Goal: Ask a question

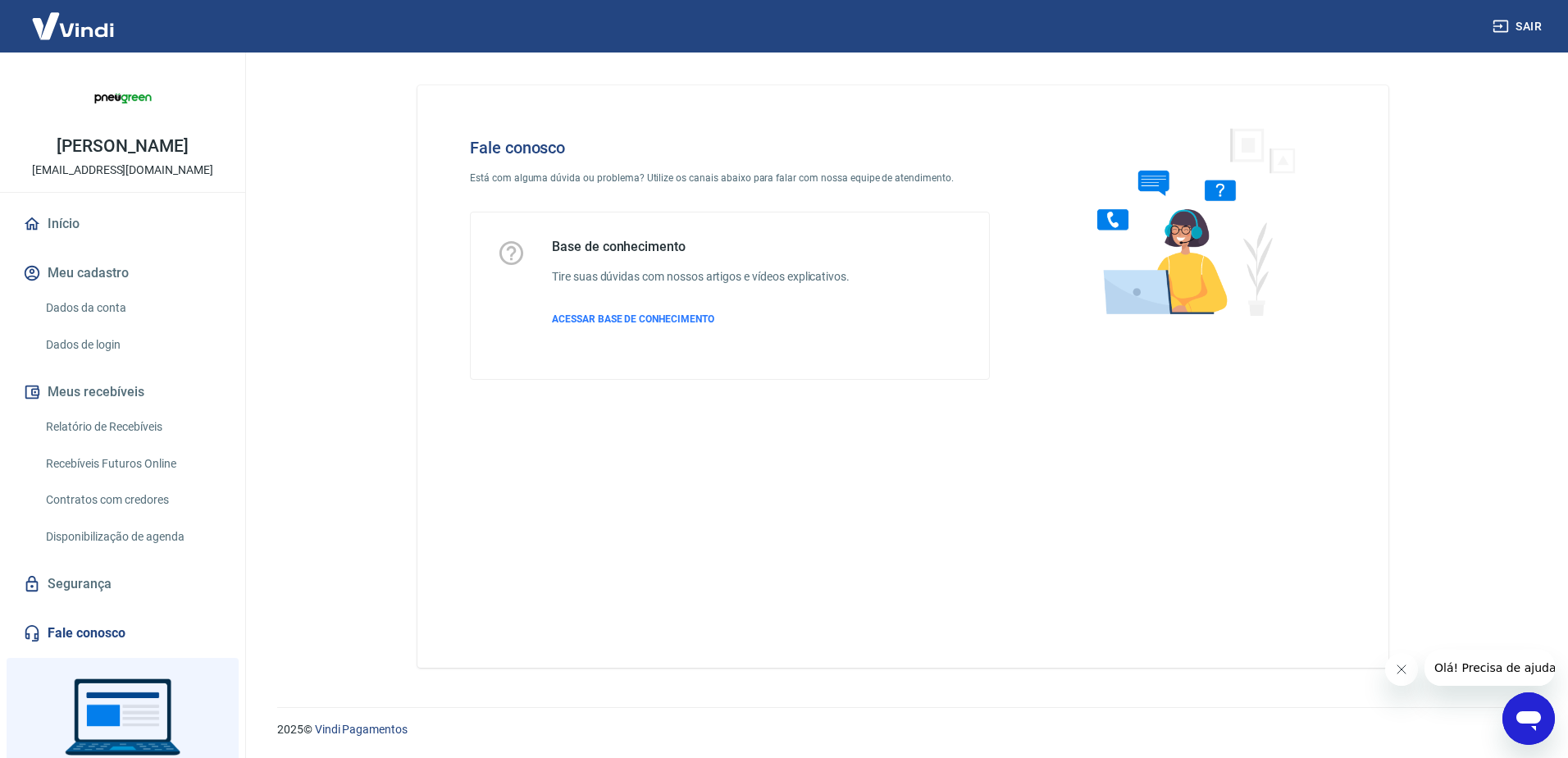
click at [1528, 709] on icon "Abrir janela de mensagens" at bounding box center [1529, 719] width 30 height 30
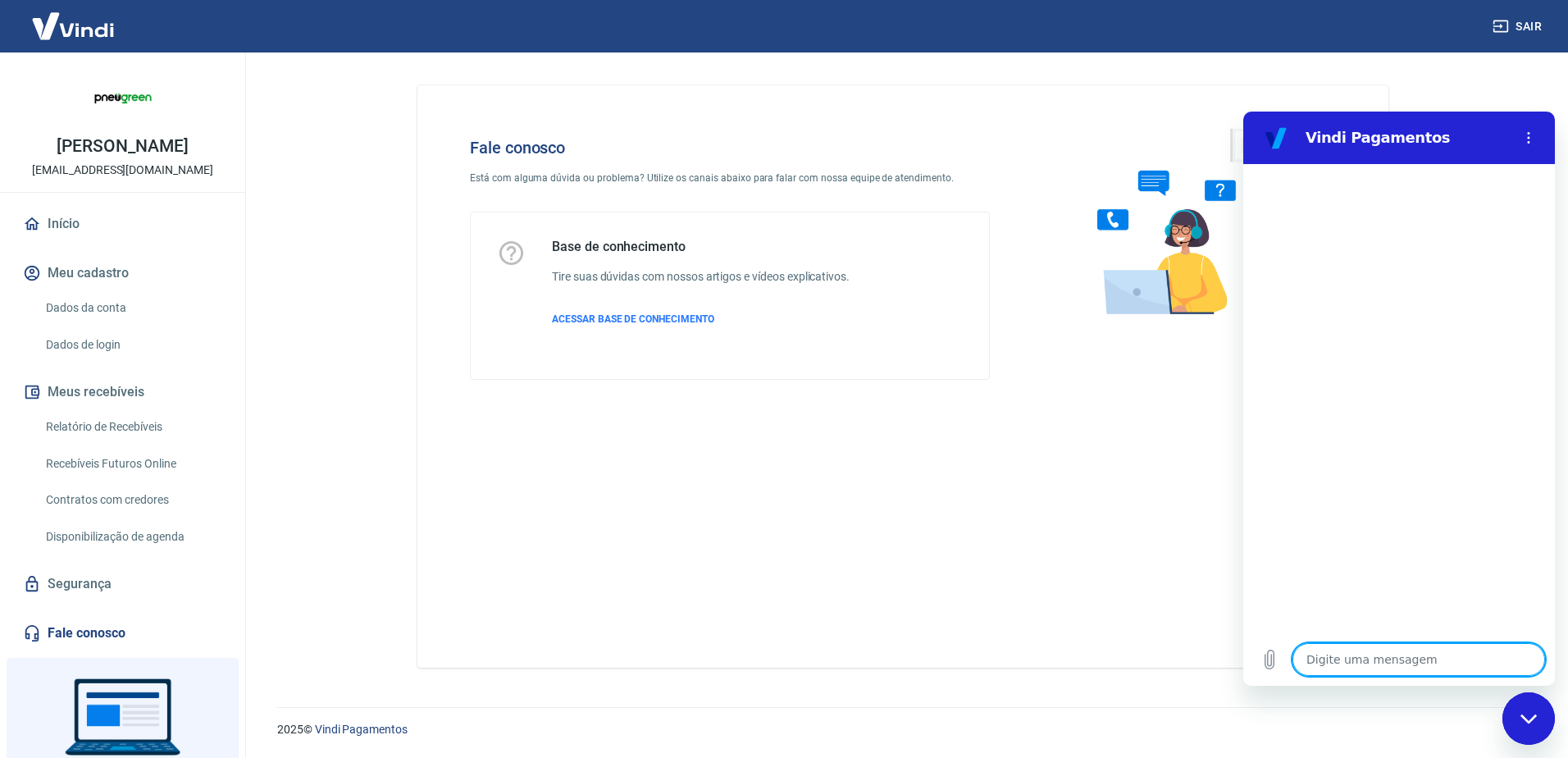
type textarea "b"
type textarea "x"
type textarea "bo"
type textarea "x"
type textarea "bom"
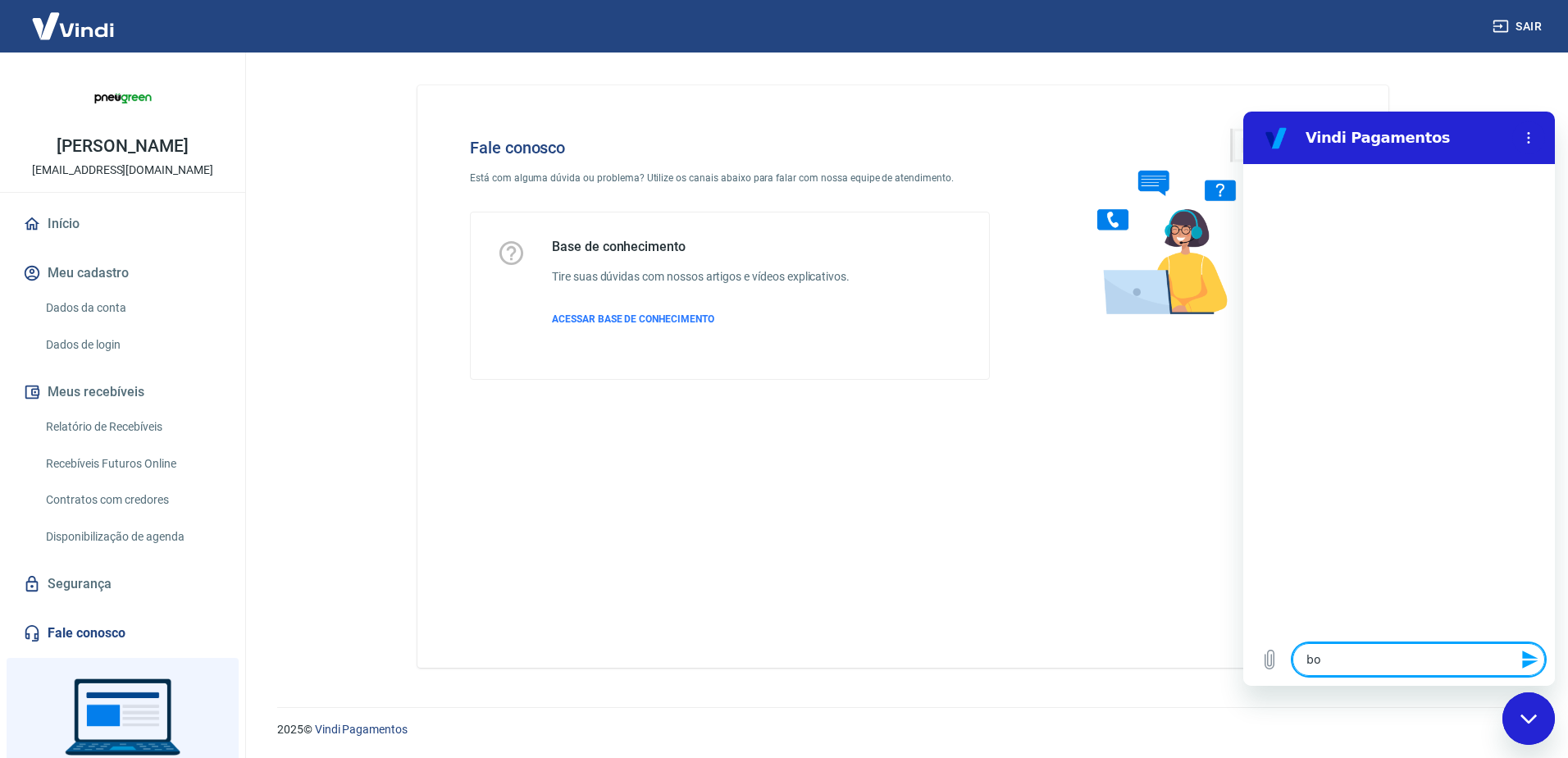
type textarea "x"
type textarea "bom"
type textarea "x"
type textarea "bom d"
type textarea "x"
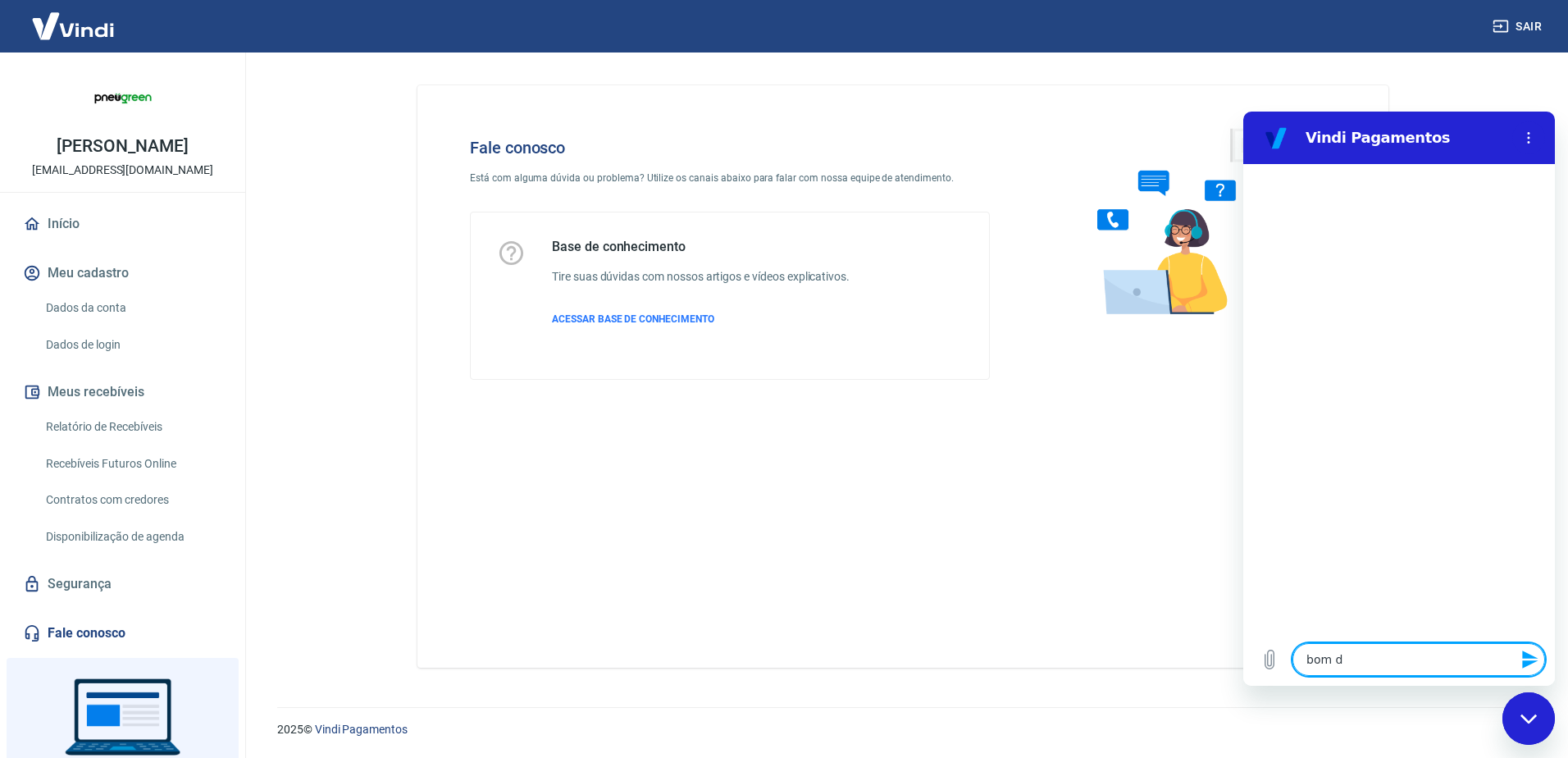
type textarea "bom di"
type textarea "x"
type textarea "bom dia"
type textarea "x"
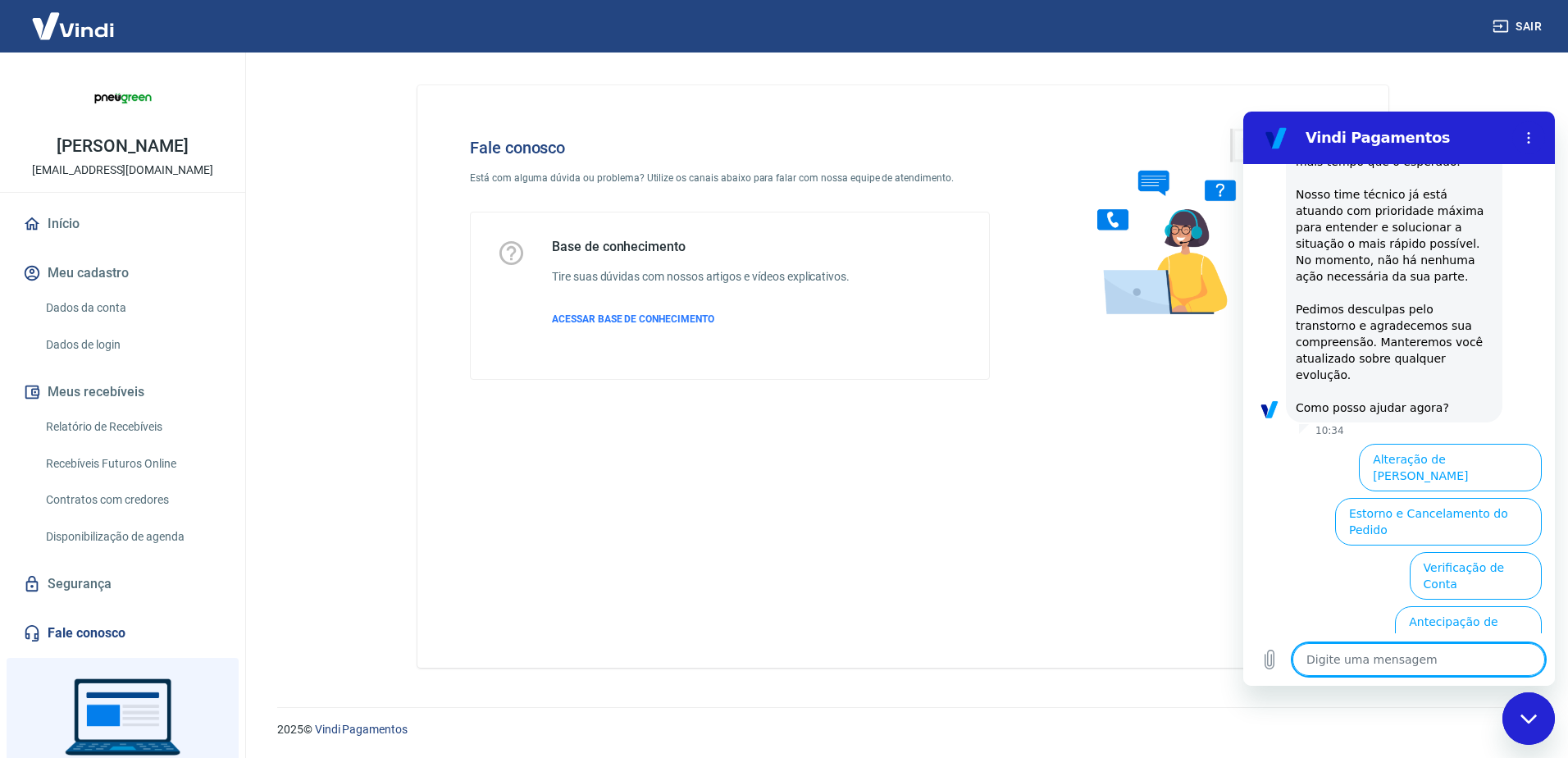
type textarea "x"
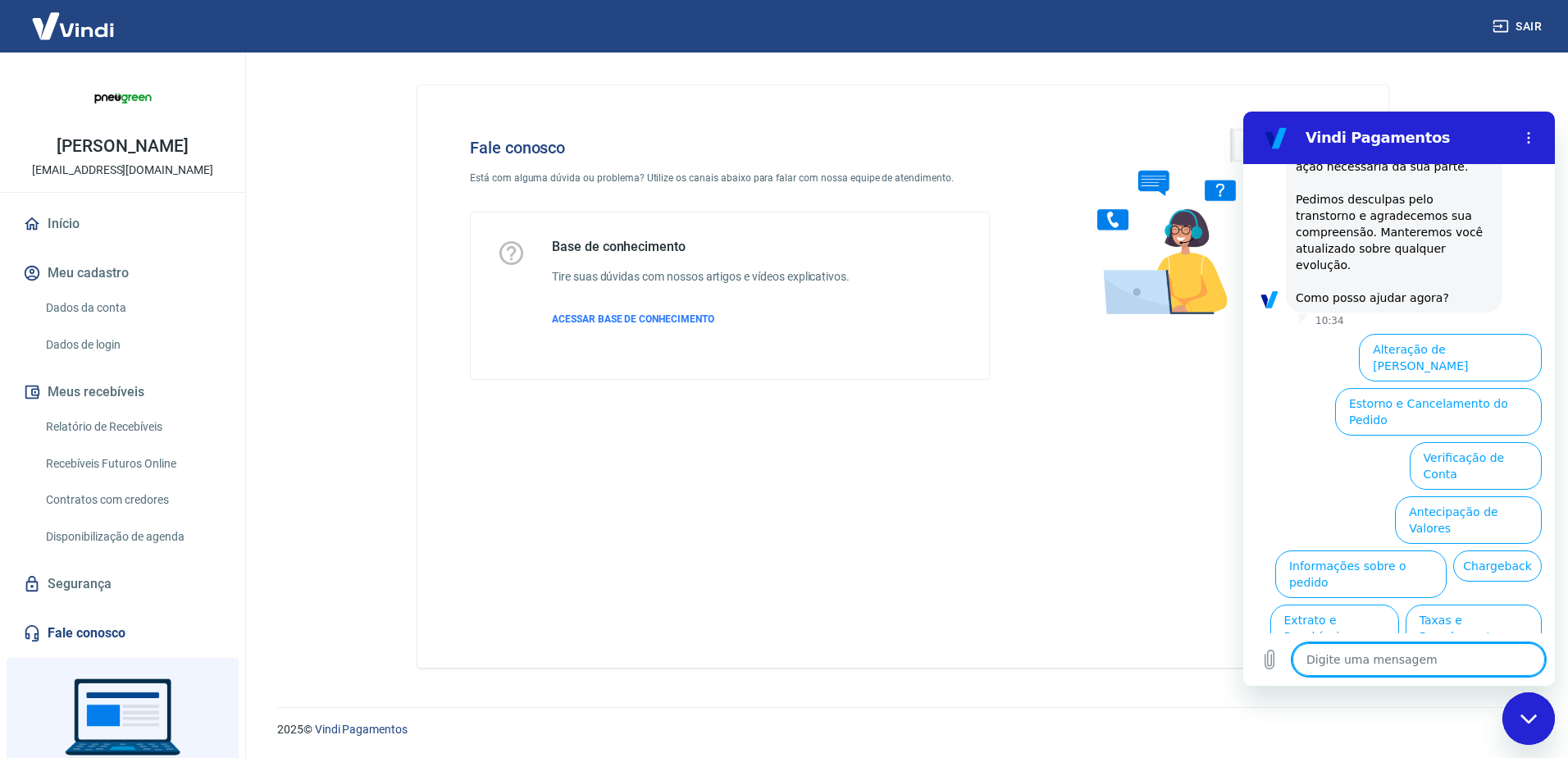
scroll to position [403, 0]
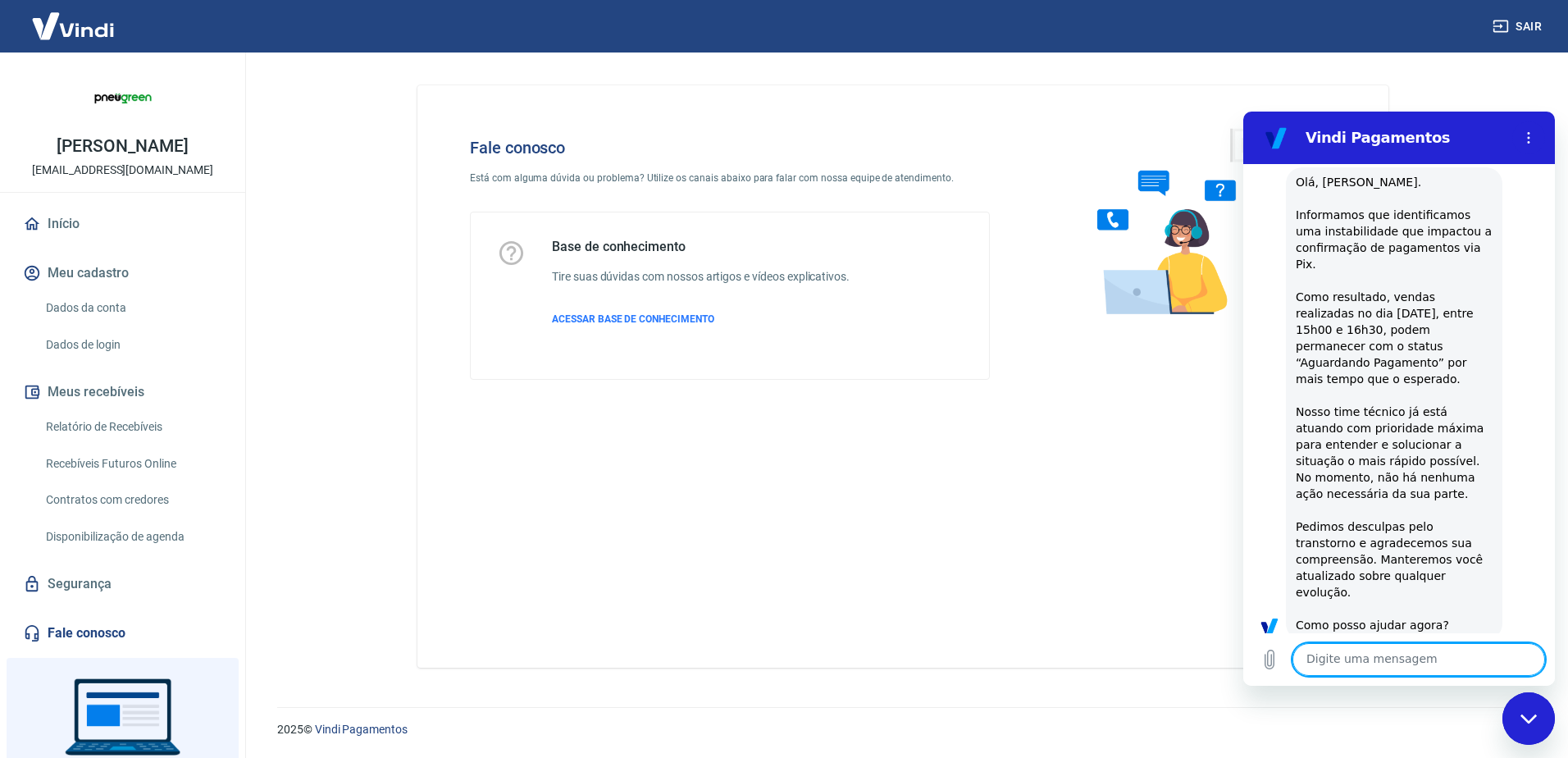
scroll to position [69, 0]
click at [443, 675] on div "Fale conosco Está com alguma dúvida ou problema? Utilize os canais abaixo para …" at bounding box center [903, 370] width 1011 height 635
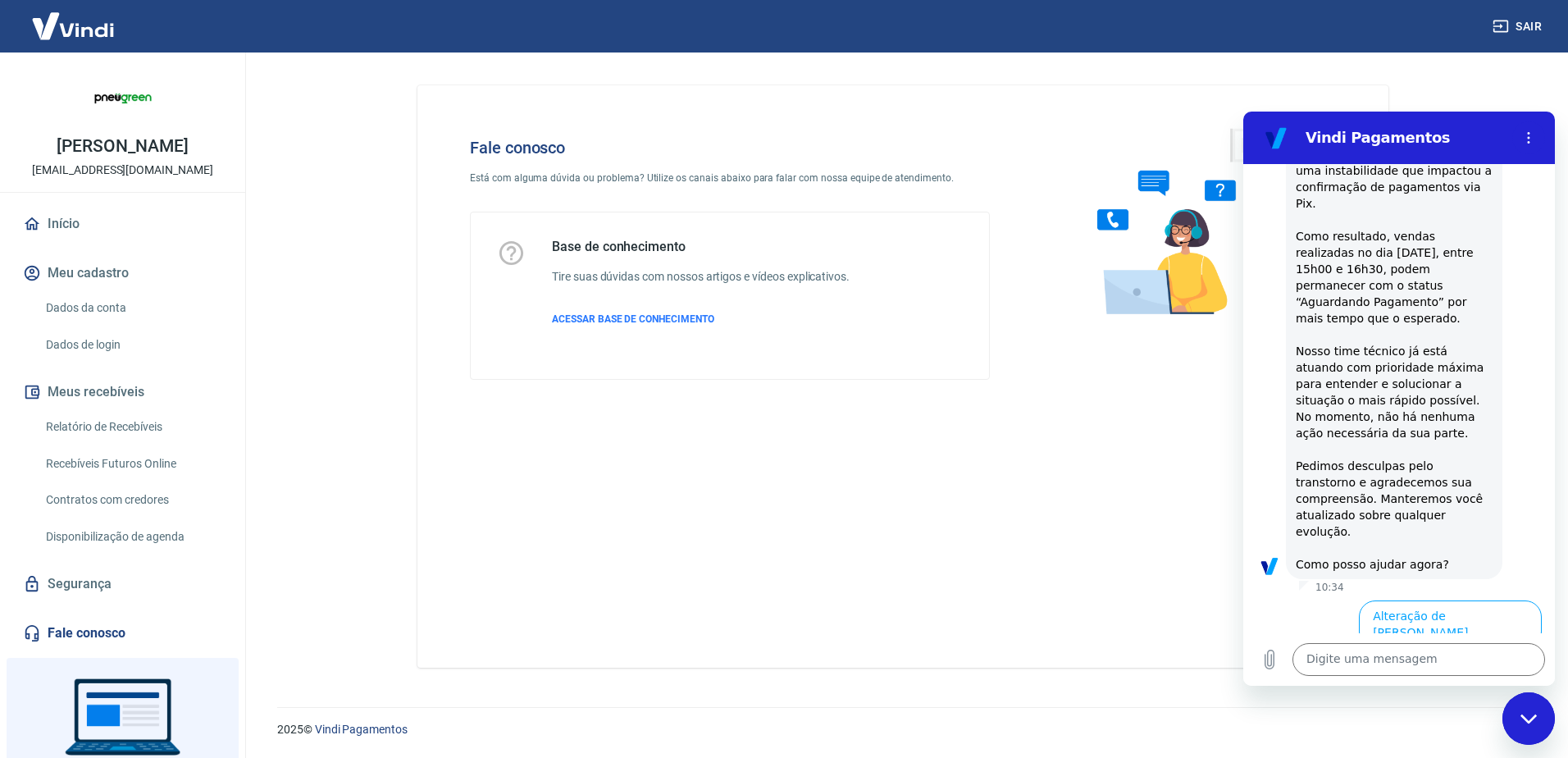
scroll to position [126, 0]
click at [399, 657] on div "Fale conosco Está com alguma dúvida ou problema? Utilize os canais abaixo para …" at bounding box center [903, 370] width 1011 height 635
